Goal: Navigation & Orientation: Understand site structure

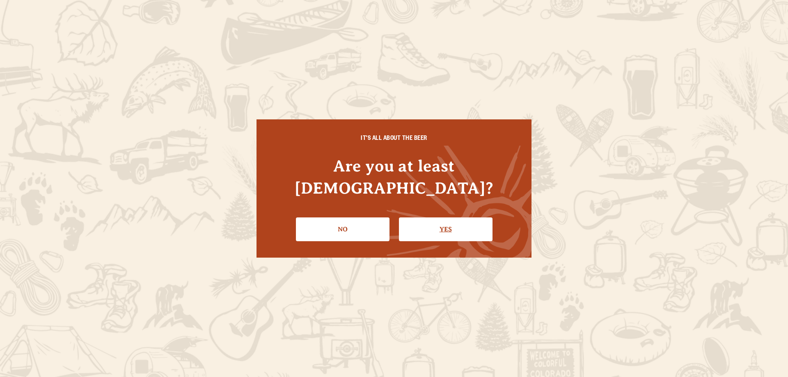
click at [440, 229] on link "Yes" at bounding box center [446, 230] width 94 height 24
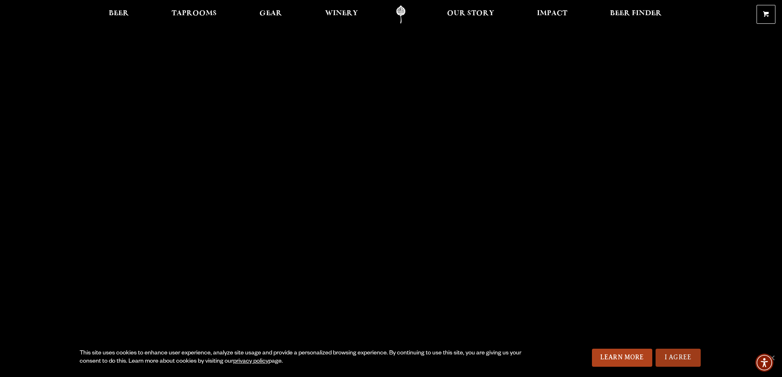
click at [690, 353] on link "I Agree" at bounding box center [678, 358] width 45 height 18
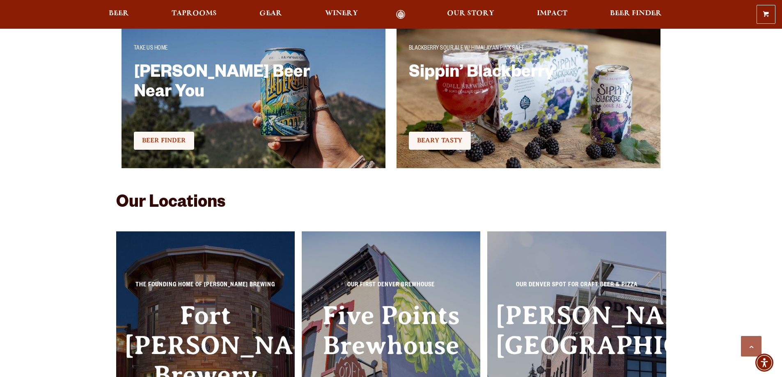
scroll to position [1848, 0]
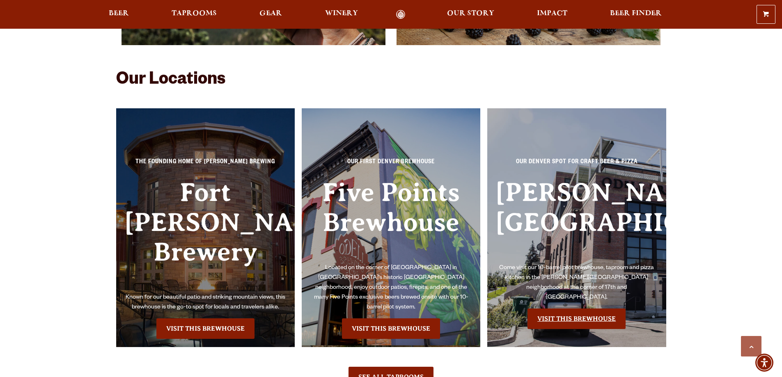
click at [590, 310] on link "Visit this Brewhouse" at bounding box center [577, 319] width 98 height 21
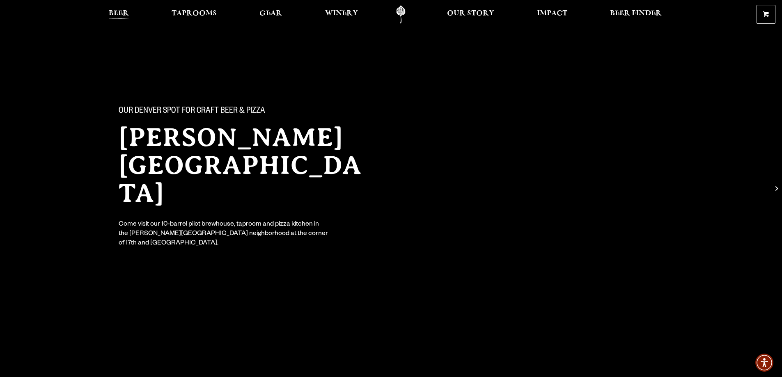
click at [126, 7] on link "Beer" at bounding box center [118, 14] width 31 height 18
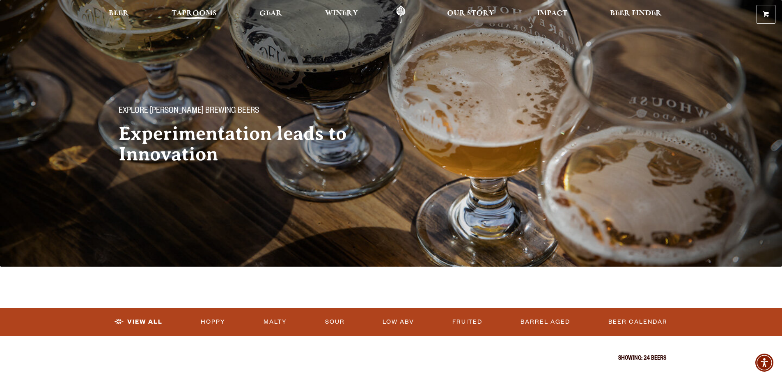
click at [181, 22] on link "Taprooms" at bounding box center [194, 14] width 56 height 18
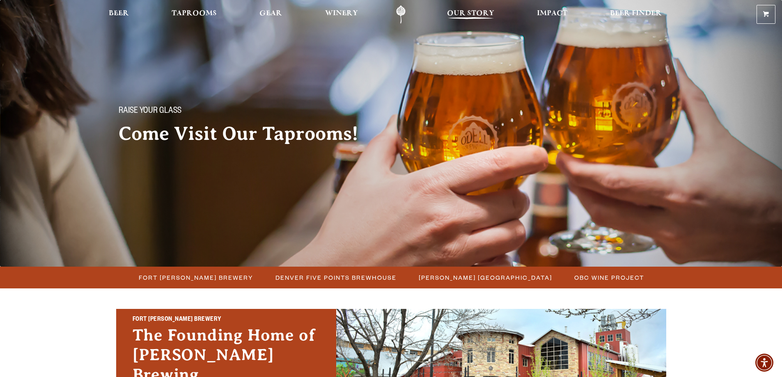
click at [480, 15] on span "Our Story" at bounding box center [470, 13] width 47 height 7
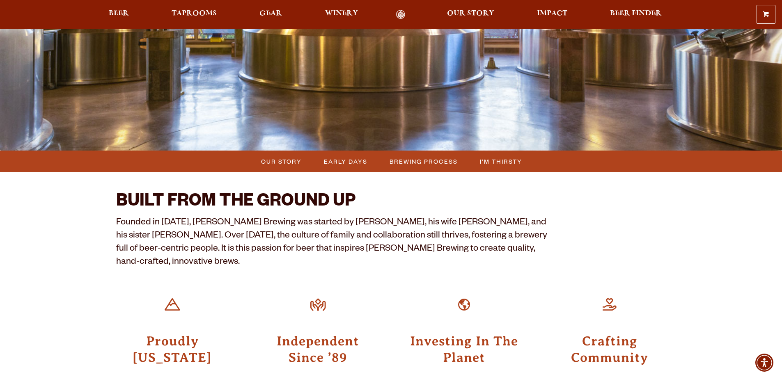
scroll to position [123, 0]
